Goal: Task Accomplishment & Management: Manage account settings

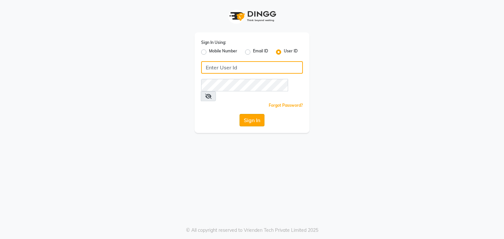
type input "neeta51554"
click at [257, 115] on button "Sign In" at bounding box center [251, 120] width 25 height 12
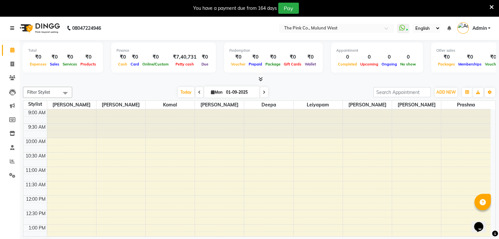
click at [11, 27] on icon at bounding box center [12, 28] width 4 height 5
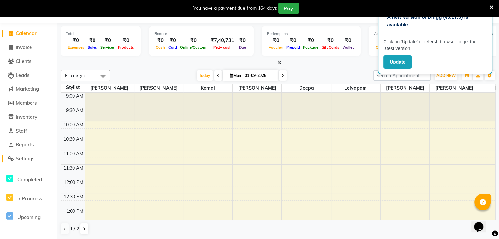
click at [26, 158] on span "Settings" at bounding box center [25, 159] width 19 height 6
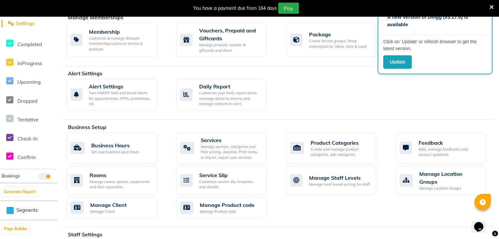
scroll to position [322, 0]
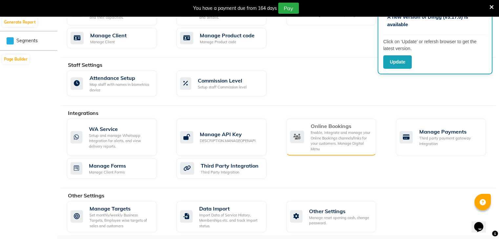
click at [355, 145] on div "Enable, integrate and manage your Online Bookings channels/links for your custo…" at bounding box center [341, 141] width 60 height 22
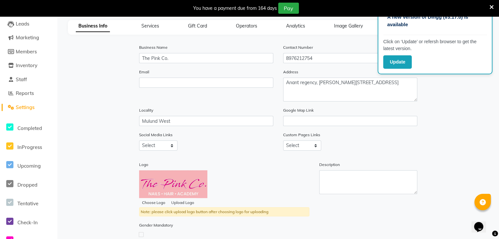
scroll to position [99, 0]
